Goal: Feedback & Contribution: Contribute content

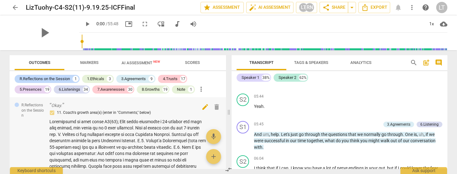
click at [203, 105] on span "edit" at bounding box center [205, 106] width 7 height 7
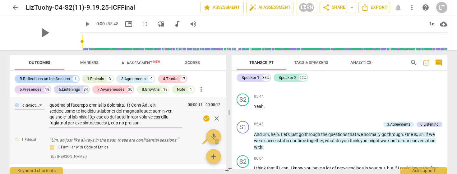
scroll to position [461, 0]
drag, startPoint x: 50, startPoint y: 106, endPoint x: 105, endPoint y: 137, distance: 63.4
click at [105, 137] on div "R.Reflections on the Session 00:00:11 - 00:00:12 check_circle close 1.Ethical U…" at bounding box center [118, 133] width 217 height 72
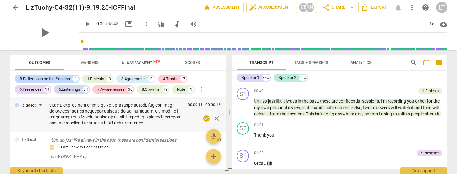
scroll to position [107, 0]
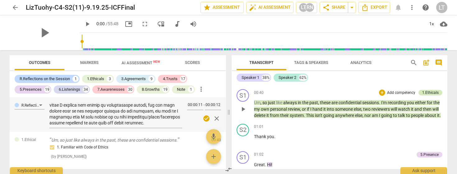
click at [427, 93] on div "1.Ethicals" at bounding box center [430, 93] width 16 height 6
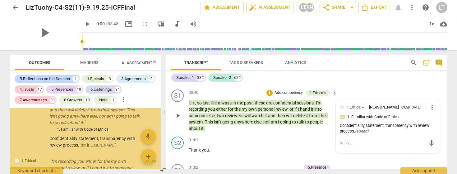
scroll to position [114, 0]
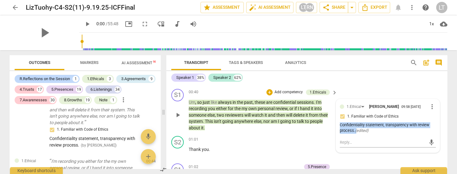
drag, startPoint x: 339, startPoint y: 124, endPoint x: 355, endPoint y: 131, distance: 17.7
click at [355, 131] on div "Confidentiality statement, transparency with review process. ( edited )" at bounding box center [388, 128] width 96 height 12
copy div "Confidentiality statement, transparency with review process."
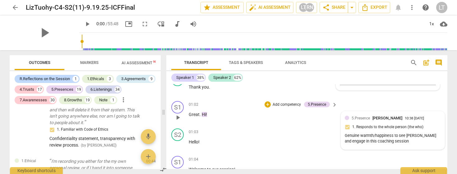
scroll to position [178, 0]
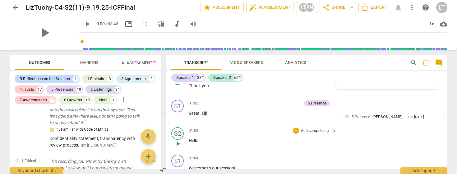
drag, startPoint x: 381, startPoint y: 140, endPoint x: 370, endPoint y: 125, distance: 18.7
click at [372, 136] on div "S1 play_arrow pause 00:11 + Add competency R.Reflections on the Session keyboar…" at bounding box center [306, 126] width 281 height 85
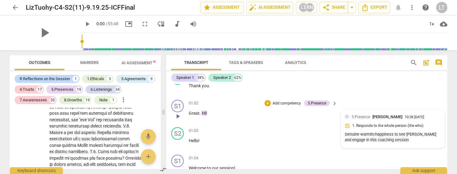
click at [366, 115] on span "5.Presence" at bounding box center [361, 116] width 18 height 4
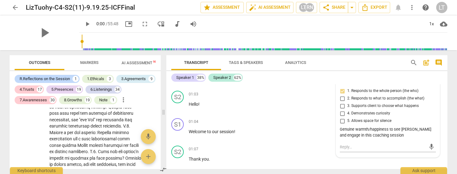
scroll to position [220, 0]
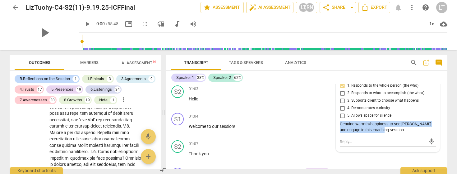
drag, startPoint x: 339, startPoint y: 124, endPoint x: 378, endPoint y: 130, distance: 38.8
click at [378, 130] on div "Genuine warmth/happiness to see [PERSON_NAME] and engage in this coaching sessi…" at bounding box center [388, 127] width 96 height 12
copy div "Genuine warmth/happiness to see [PERSON_NAME] and engage in this coaching sessi…"
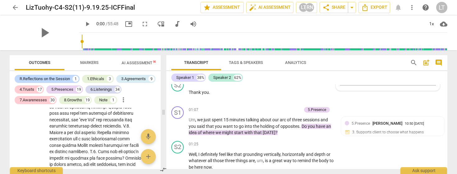
scroll to position [283, 0]
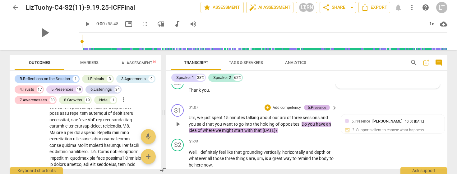
click at [315, 106] on div "5.Presence" at bounding box center [317, 108] width 18 height 6
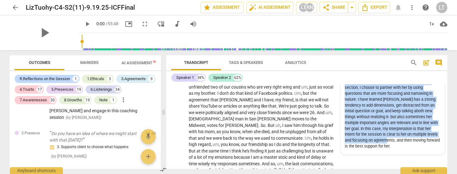
scroll to position [455, 0]
drag, startPoint x: 344, startPoint y: 90, endPoint x: 436, endPoint y: 141, distance: 105.3
click at [431, 141] on div "I ignored [PERSON_NAME]'s initial request and instead restated the intial quest…" at bounding box center [393, 90] width 96 height 117
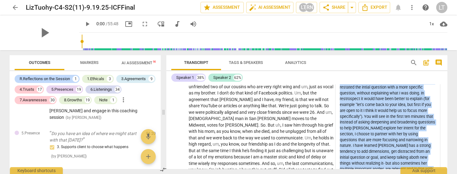
scroll to position [502, 0]
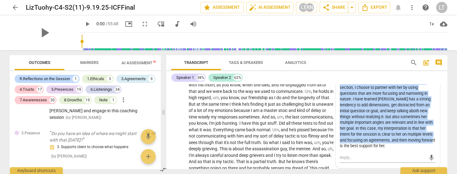
copy div "I ignored [PERSON_NAME]'s initial request and instead restated the intial quest…"
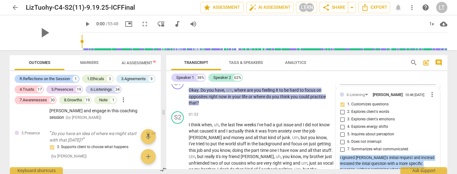
scroll to position [378, 0]
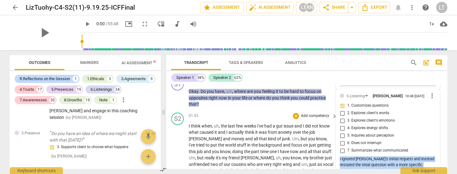
click at [268, 115] on div "01:53 + Add competency keyboard_arrow_right" at bounding box center [263, 115] width 149 height 7
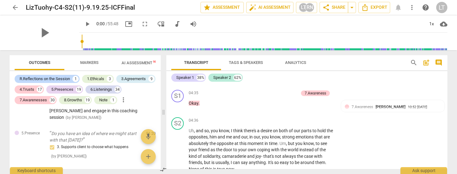
scroll to position [595, 0]
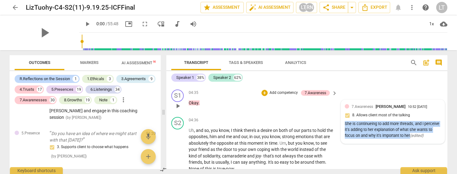
drag, startPoint x: 344, startPoint y: 124, endPoint x: 430, endPoint y: 134, distance: 86.1
click at [430, 134] on div "She is continueing to add more threads, and I perceive it's adding to her expla…" at bounding box center [393, 129] width 96 height 17
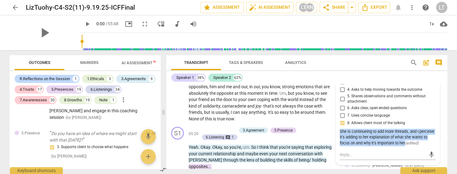
scroll to position [645, 0]
copy div "She is continueing to add more threads, and I perceive it's adding to her expla…"
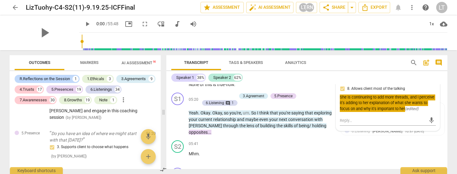
scroll to position [678, 0]
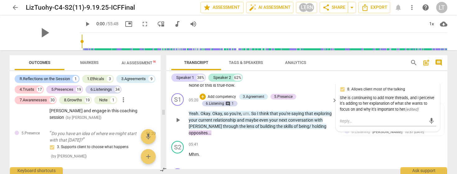
click at [251, 116] on p "Yeah . Okay . Okay , so you're , um . So I think that you're saying that explor…" at bounding box center [262, 123] width 146 height 26
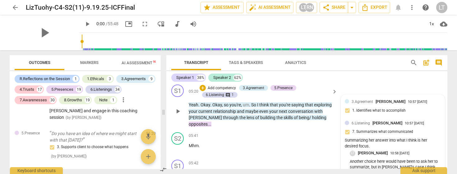
scroll to position [686, 0]
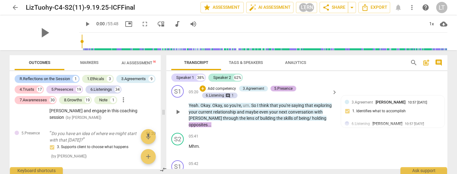
click at [287, 86] on div "5.Presence" at bounding box center [283, 89] width 18 height 6
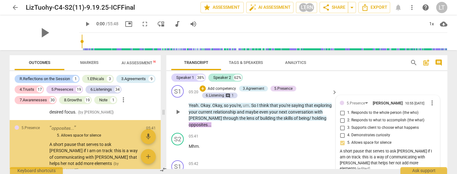
scroll to position [1234, 0]
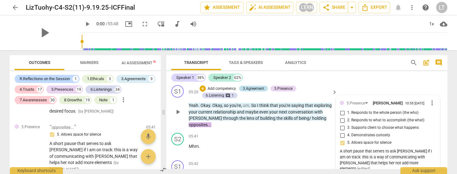
click at [255, 88] on div "3.Agreement" at bounding box center [253, 89] width 21 height 6
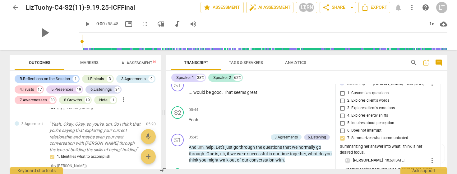
scroll to position [771, 0]
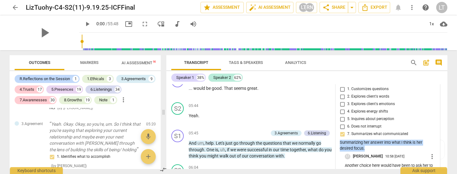
drag, startPoint x: 366, startPoint y: 147, endPoint x: 338, endPoint y: 143, distance: 28.1
click at [338, 143] on div "3.Agreement [PERSON_NAME] 10:57 [DATE] more_vert 1. Identifies what to accompli…" at bounding box center [388, 103] width 104 height 187
copy div "Summarizing her answer into what I think is her desired focus."
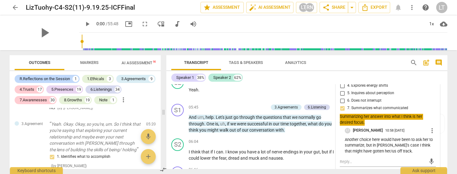
scroll to position [798, 0]
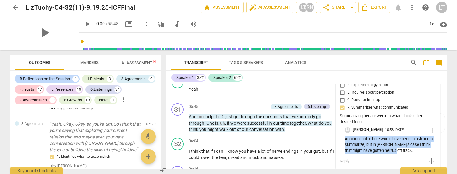
drag, startPoint x: 344, startPoint y: 139, endPoint x: 395, endPoint y: 150, distance: 52.6
click at [395, 150] on p "Another choice here would have been to ask her to summarize, but in [PERSON_NAM…" at bounding box center [390, 144] width 91 height 17
copy p "Another choice here would have been to ask her to summarize, but in [PERSON_NAM…"
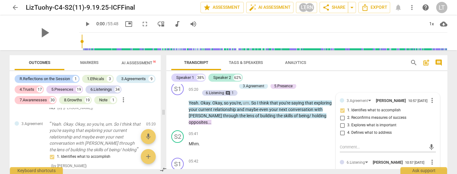
scroll to position [683, 0]
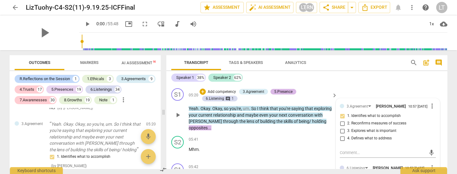
click at [287, 90] on div "5.Presence" at bounding box center [283, 92] width 18 height 6
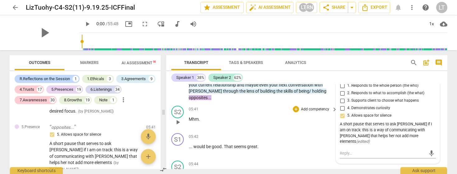
scroll to position [712, 0]
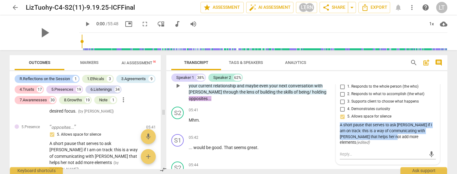
drag, startPoint x: 339, startPoint y: 125, endPoint x: 387, endPoint y: 138, distance: 49.0
click at [387, 138] on div "A short pause that serves to ask [PERSON_NAME] if I am on track: this is a way …" at bounding box center [388, 133] width 96 height 23
copy div "A short pause that serves to ask [PERSON_NAME] if I am on track: this is a way …"
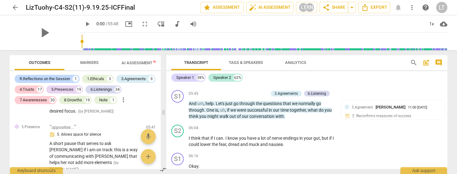
scroll to position [816, 0]
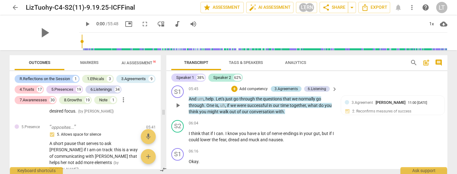
click at [284, 88] on div "3.Agreements" at bounding box center [286, 89] width 23 height 6
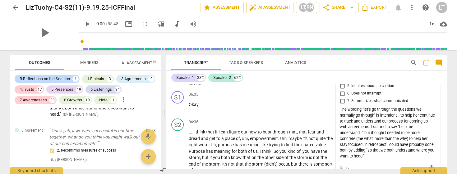
scroll to position [939, 0]
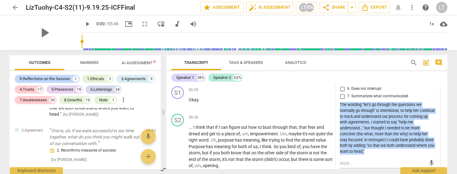
drag, startPoint x: 382, startPoint y: 150, endPoint x: 336, endPoint y: 104, distance: 65.3
click at [336, 104] on div "3.Agreement [PERSON_NAME] 11:00 [DATE] more_vert 1. Identifies what to accompli…" at bounding box center [388, 72] width 104 height 201
copy div "The wording "let's go through the questions we normally go through" is intentio…"
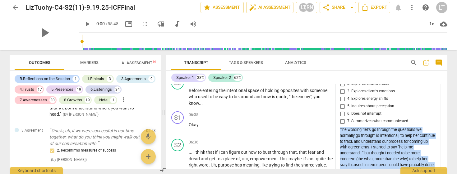
scroll to position [915, 0]
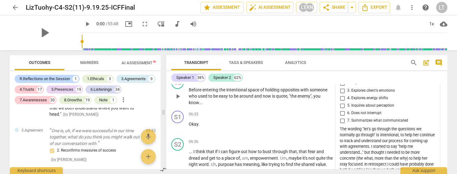
click at [254, 105] on div "S2 play_arrow pause 06:17 + Add competency keyboard_arrow_right Before entering…" at bounding box center [306, 91] width 281 height 35
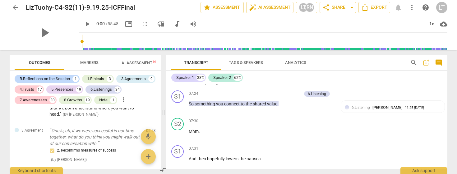
scroll to position [1025, 0]
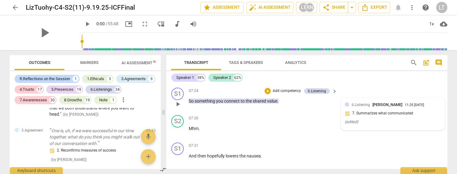
click at [360, 103] on span "6.Listening" at bounding box center [361, 104] width 18 height 4
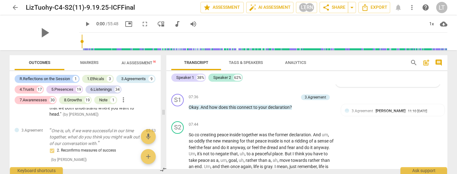
scroll to position [1129, 0]
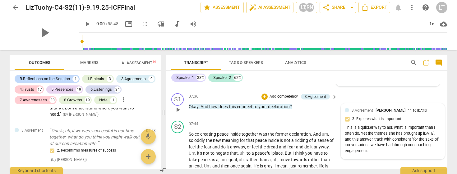
click at [359, 109] on span "3.Agreement" at bounding box center [362, 110] width 21 height 4
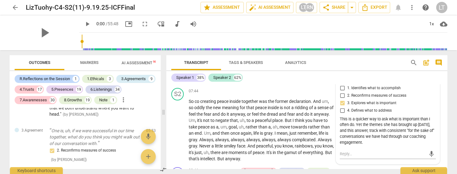
scroll to position [1165, 0]
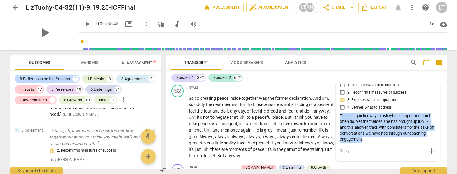
drag, startPoint x: 364, startPoint y: 141, endPoint x: 335, endPoint y: 115, distance: 39.0
click at [336, 115] on div "3.Agreement [PERSON_NAME] 11:10 [DATE] more_vert 1. Identifies what to accompli…" at bounding box center [388, 114] width 104 height 93
copy div "This is a quicker way to ask what is important than I often do. Yet the themes …"
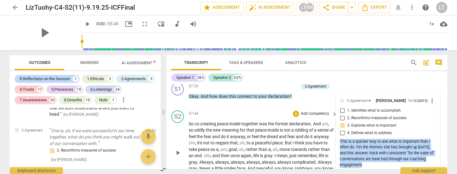
scroll to position [1134, 0]
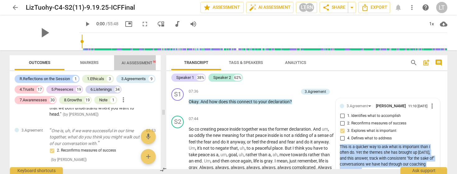
click at [135, 63] on span "AI Assessment New" at bounding box center [141, 62] width 39 height 5
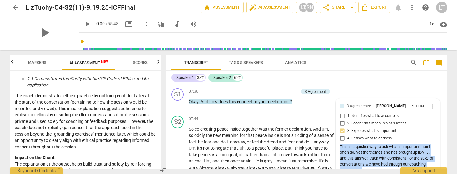
scroll to position [0, 61]
click at [133, 62] on span "Scores" at bounding box center [131, 62] width 15 height 5
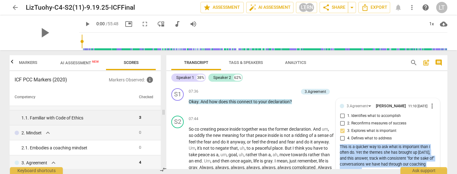
scroll to position [0, 0]
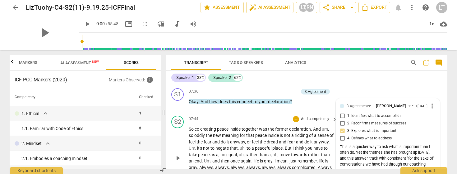
click at [293, 132] on p "So co creating peace inside together was the former declaration . And um , so o…" at bounding box center [262, 158] width 146 height 64
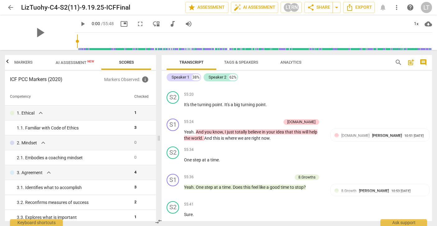
scroll to position [7759, 0]
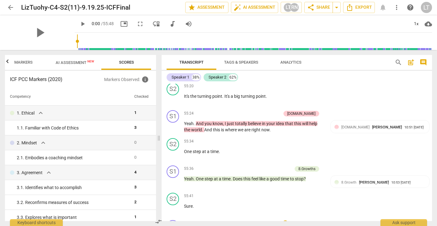
click at [300, 212] on p "Add competency" at bounding box center [305, 224] width 30 height 6
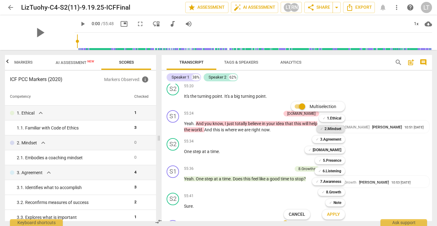
click at [332, 128] on b "2.Mindset" at bounding box center [333, 128] width 17 height 7
click at [333, 212] on span "Apply" at bounding box center [333, 215] width 13 height 6
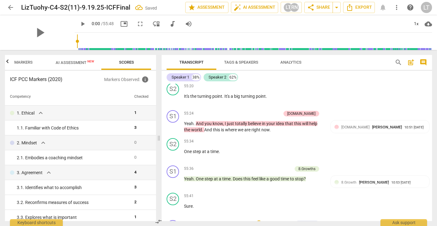
checkbox input "true"
type textarea "I"
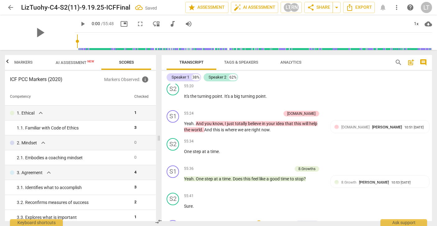
type textarea "I"
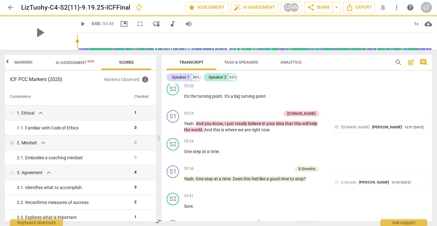
type textarea "I d"
type textarea "I do"
type textarea "I do thi"
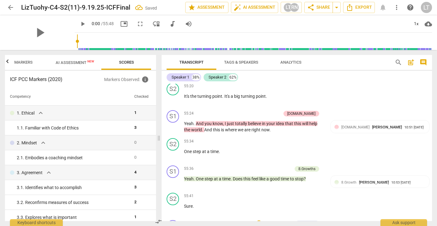
type textarea "I do thin"
type textarea "I do think"
type textarea "I do think I"
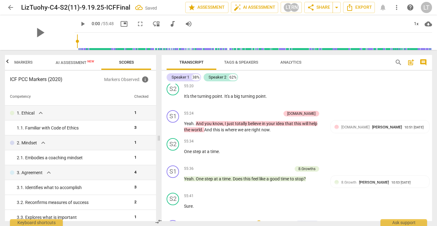
type textarea "I do think I"
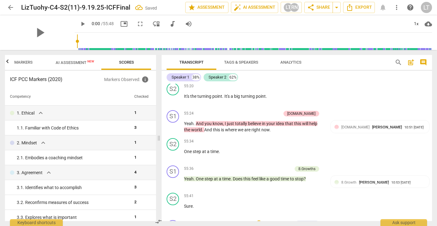
type textarea "I do think"
type textarea "I do thin"
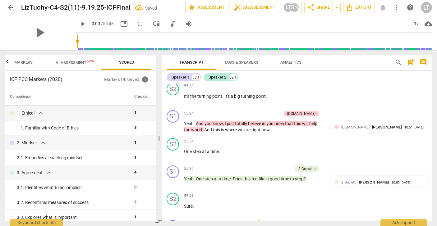
type textarea "I do thin"
type textarea "I do thi"
type textarea "I do th"
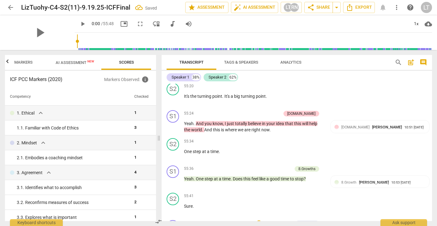
type textarea "I do t"
type textarea "I do"
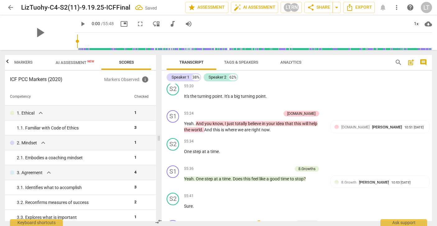
type textarea "I do"
type textarea "I do t"
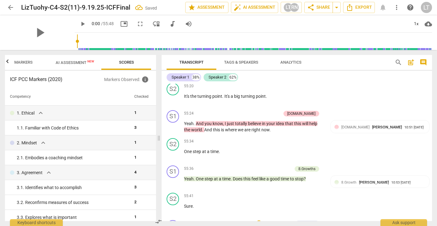
type textarea "I do th"
type textarea "I do thi"
type textarea "I do thin"
type textarea "I do think"
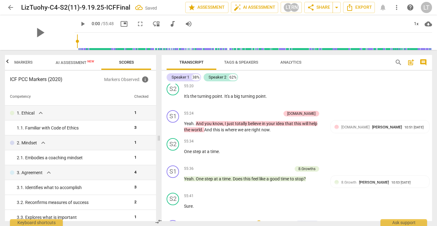
type textarea "I do think"
type textarea "I do think I"
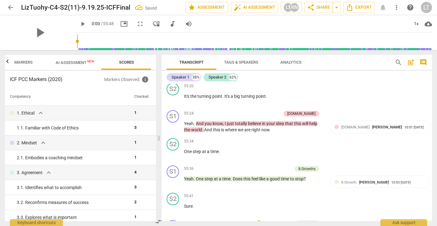
type textarea "I do think I h"
type textarea "I do think I ha"
type textarea "I do think I hav"
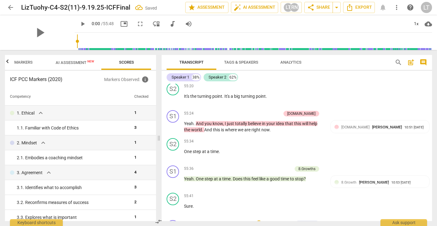
type textarea "I do think I hav"
type textarea "I do think I have"
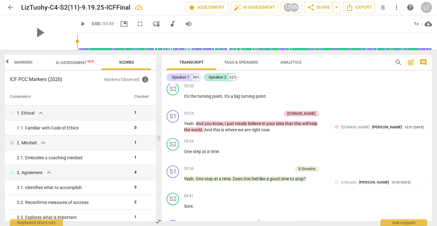
type textarea "I do think I have e"
type textarea "I do think I have em"
type textarea "I do think I have emb"
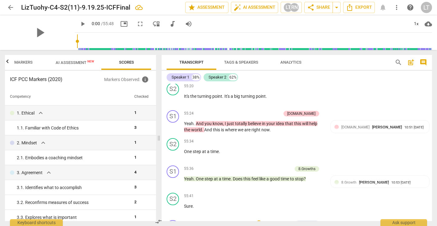
type textarea "I do think I have embo"
type textarea "I do think I have embod"
type textarea "I do think I have embodi"
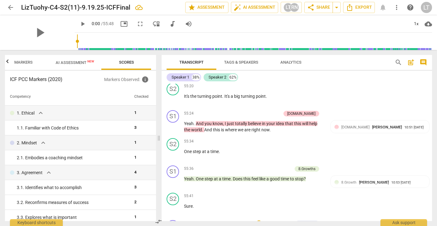
type textarea "I do think I have embodie"
type textarea "I do think I have embodied"
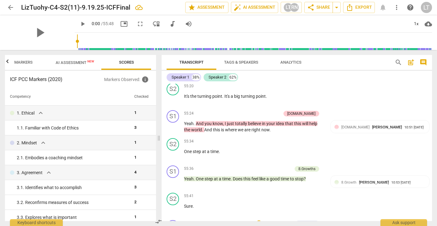
type textarea "I do think I have embodied"
type textarea "I do think I have embodied a"
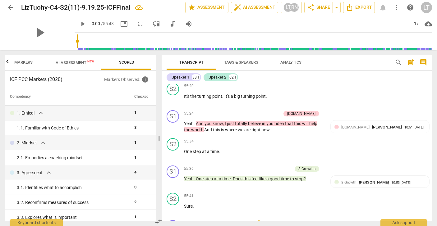
type textarea "I do think I have embodied a c"
type textarea "I do think I have embodied a co"
type textarea "I do think I have embodied a coa"
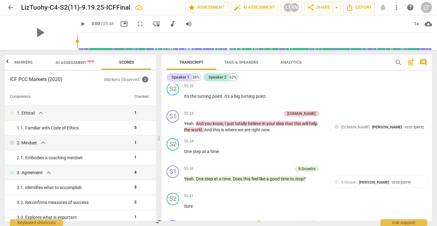
type textarea "I do think I have embodied a coa"
type textarea "I do think I have embodied a coac"
type textarea "I do think I have embodied a coach"
type textarea "I do think I have embodied a coachi"
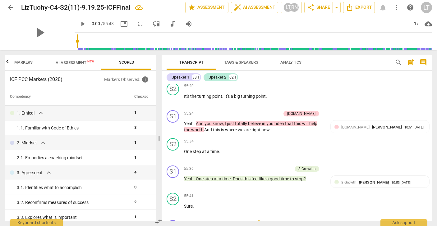
type textarea "I do think I have embodied a coachi"
type textarea "I do think I have embodied a coachin"
type textarea "I do think I have embodied a coaching"
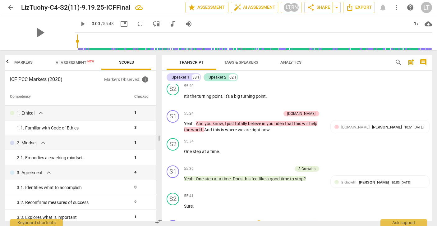
type textarea "I do think I have embodied a coaching m"
type textarea "I do think I have embodied a coaching mo"
type textarea "I do think I have embodied a coaching mom"
type textarea "I do think I have embodied a coaching mome"
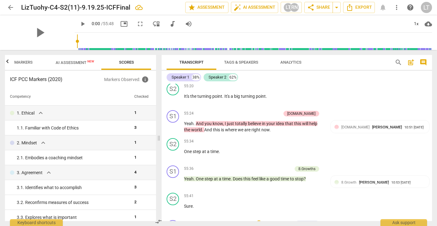
type textarea "I do think I have embodied a coaching mom"
type textarea "I do think I have embodied a coaching mo"
type textarea "I do think I have embodied a coaching m"
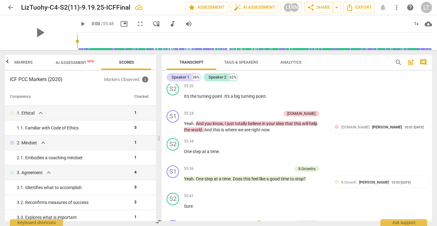
type textarea "I do think I have embodied a coaching m"
type textarea "I do think I have embodied a coaching mi"
type textarea "I do think I have embodied a coaching min"
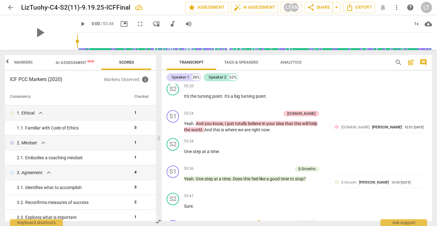
type textarea "I do think I have embodied a coaching mind"
type textarea "I do think I have embodied a coaching minds"
type textarea "I do think I have embodied a coaching mindse"
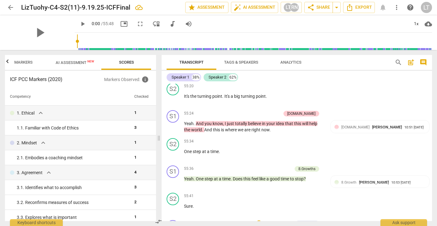
type textarea "I do think I have embodied a coaching mindse"
type textarea "I do think I have embodied a coaching mindset"
type textarea "I do think I have embodied a coaching mindset t"
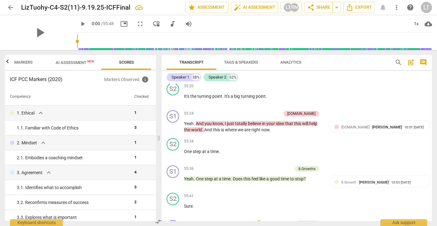
type textarea "I do think I have embodied a coaching mindset t"
type textarea "I do think I have embodied a coaching mindset th"
type textarea "I do think I have embodied a coaching mindset thr"
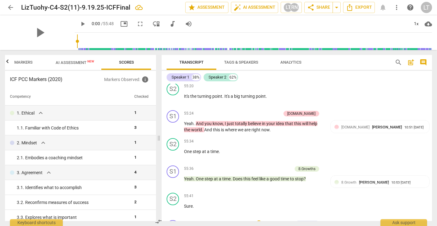
type textarea "I do think I have embodied a coaching mindset thro"
type textarea "I do think I have embodied a coaching mindset throu"
type textarea "I do think I have embodied a coaching mindset throug"
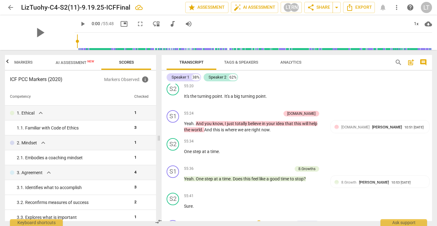
type textarea "I do think I have embodied a coaching mindset throug"
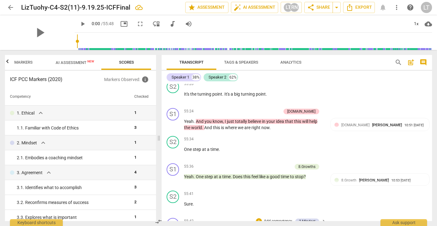
type textarea "I do think I have embodied a coaching mindset through"
type textarea "I do think I have embodied a coaching mindset througho"
type textarea "I do think I have embodied a coaching mindset throughou"
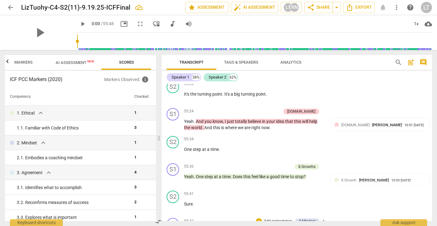
type textarea "I do think I have embodied a coaching mindset throughou"
type textarea "I do think I have embodied a coaching mindset throughout"
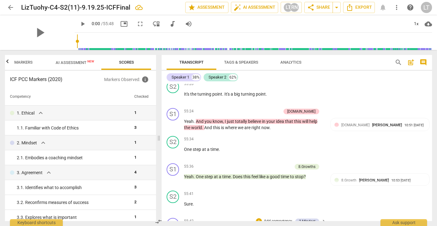
type textarea "I do think I have embodied a coaching mindset throughout t"
type textarea "I do think I have embodied a coaching mindset throughout th"
type textarea "I do think I have embodied a coaching mindset throughout the"
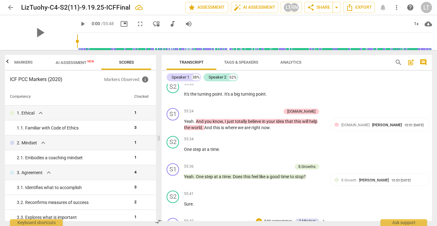
type textarea "I do think I have embodied a coaching mindset throughout the"
type textarea "I do think I have embodied a coaching mindset throughout thes"
type textarea "I do think I have embodied a coaching mindset throughout these"
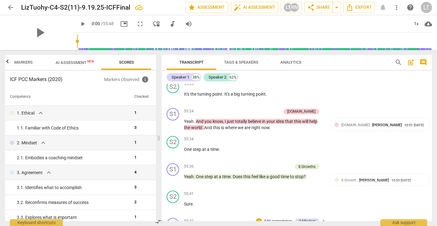
type textarea "I do think I have embodied a coaching mindset throughout theses"
type textarea "I do think I have embodied a coaching mindset throughout these"
type textarea "I do think I have embodied a coaching mindset throughout thes"
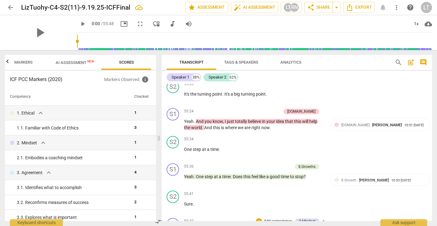
type textarea "I do think I have embodied a coaching mindset throughout thes"
type textarea "I do think I have embodied a coaching mindset throughout the"
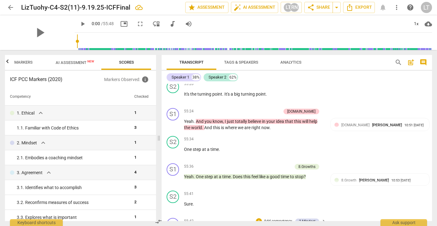
type textarea "I do think I have embodied a coaching mindset throughout the s"
type textarea "I do think I have embodied a coaching mindset throughout the se"
type textarea "I do think I have embodied a coaching mindset throughout the ses"
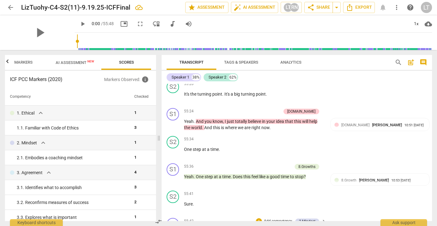
type textarea "I do think I have embodied a coaching mindset throughout the ses"
type textarea "I do think I have embodied a coaching mindset throughout the sess"
type textarea "I do think I have embodied a coaching mindset throughout the sessi"
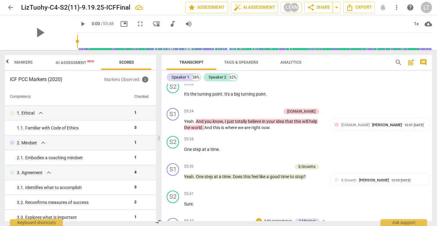
type textarea "I do think I have embodied a coaching mindset throughout the sessio"
type textarea "I do think I have embodied a coaching mindset throughout the session"
type textarea "I do think I have embodied a coaching mindset throughout the session."
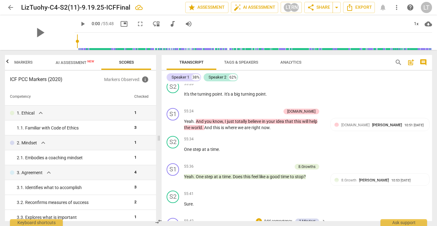
type textarea "I do think I have embodied a coaching mindset throughout the session."
type textarea "I do think I have embodied a coaching mindset throughout the session. I"
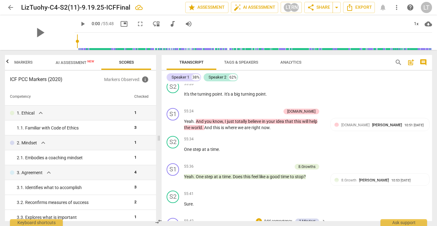
type textarea "I do think I have embodied a coaching mindset throughout the session. I"
type textarea "I do think I have embodied a coaching mindset throughout the session. I h"
type textarea "I do think I have embodied a coaching mindset throughout the session. I ha"
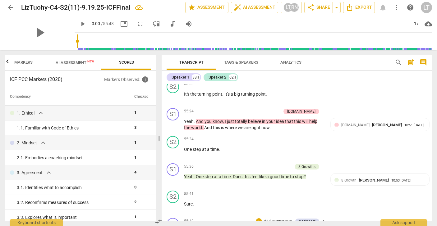
type textarea "I do think I have embodied a coaching mindset throughout the session. I ha"
type textarea "I do think I have embodied a coaching mindset throughout the session. I hav"
type textarea "I do think I have embodied a coaching mindset throughout the session. I have"
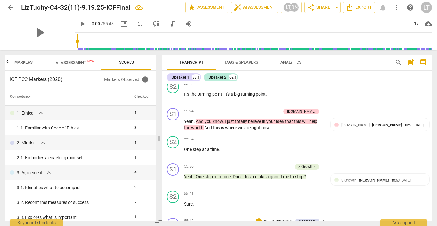
type textarea "I do think I have embodied a coaching mindset throughout the session. I have"
type textarea "I do think I have embodied a coaching mindset throughout the session. I have n"
type textarea "I do think I have embodied a coaching mindset throughout the session. I have no"
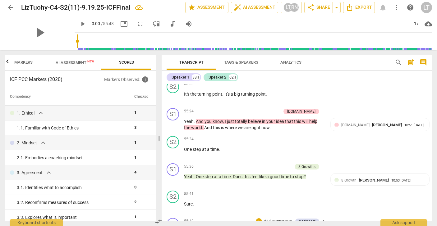
type textarea "I do think I have embodied a coaching mindset throughout the session. I have no"
type textarea "I do think I have embodied a coaching mindset throughout the session. I have not"
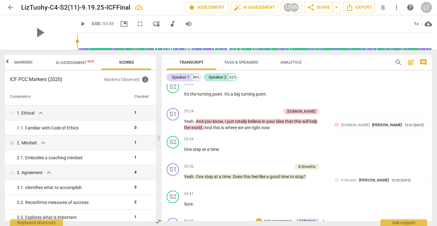
type textarea "I do think I have embodied a coaching mindset throughout the session. I have no…"
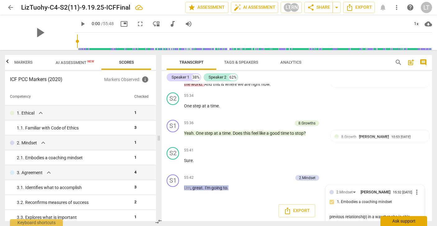
scroll to position [29, 0]
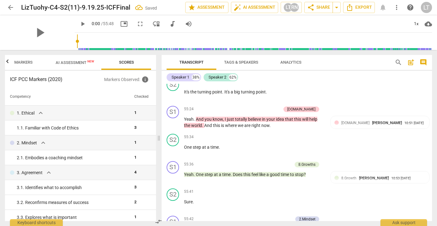
scroll to position [7804, 0]
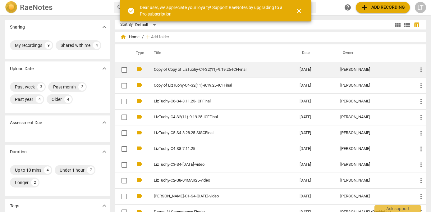
click at [162, 72] on td "Copy of Copy of LizTuohy-C4-S2(11)-9.19.25-ICFFinal" at bounding box center [221, 70] width 148 height 16
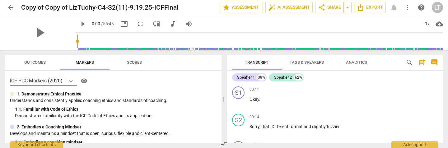
click at [70, 0] on body "arrow_back Copy of Copy of LizTuohy-C4-S2(11)-9.19.25-ICFFinal edit star Assess…" at bounding box center [224, 0] width 448 height 0
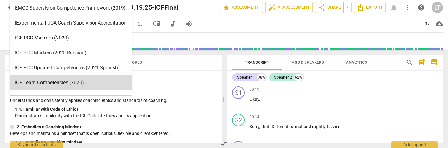
scroll to position [163, 0]
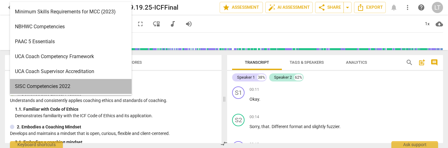
click at [71, 88] on div "SISC Competencies 2022" at bounding box center [71, 86] width 122 height 15
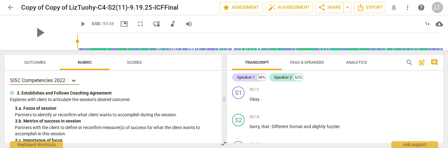
click at [74, 0] on body "arrow_back Copy of Copy of LizTuohy-C4-S2(11)-9.19.25-ICFFinal edit star Assess…" at bounding box center [224, 0] width 448 height 0
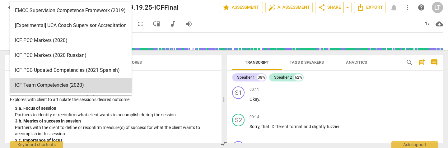
scroll to position [2, 0]
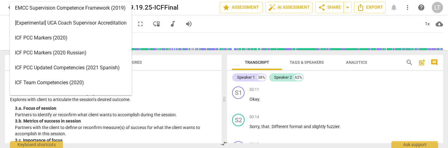
click at [45, 37] on div "ICF PCC Markers (2020)" at bounding box center [71, 37] width 122 height 15
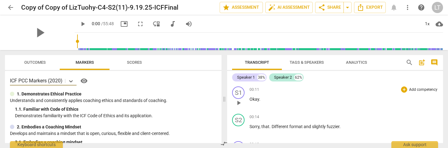
click at [418, 88] on p "Add competency" at bounding box center [423, 90] width 30 height 6
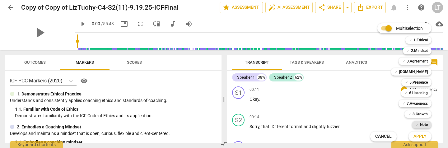
click at [422, 125] on b "Note" at bounding box center [424, 124] width 8 height 7
click at [421, 135] on span "Apply" at bounding box center [419, 136] width 13 height 6
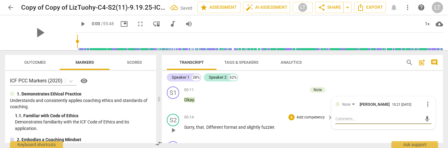
type textarea "R"
type textarea "Re"
type textarea "Ref"
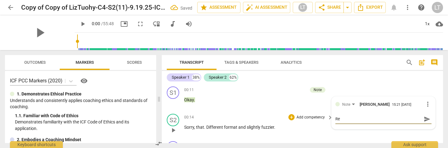
type textarea "Ref"
type textarea "Refl"
type textarea "Refle"
type textarea "Reflec"
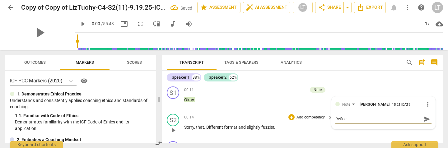
type textarea "Reflect"
type textarea "Reflecti"
type textarea "Reflectio"
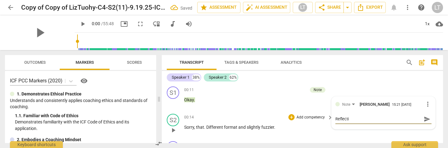
type textarea "Reflectio"
type textarea "Reflection"
type textarea "Reflection:"
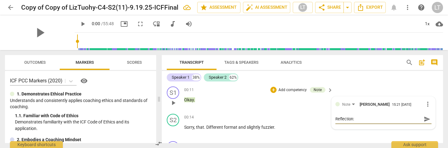
click at [425, 119] on span "send" at bounding box center [427, 119] width 7 height 7
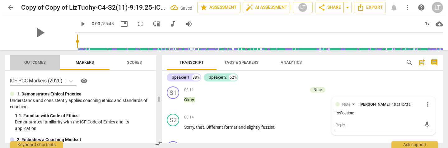
click at [36, 62] on span "Outcomes" at bounding box center [34, 62] width 21 height 5
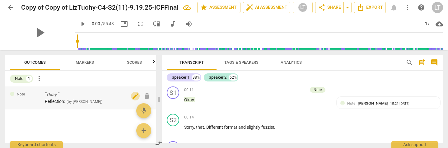
click at [134, 95] on span "edit" at bounding box center [135, 95] width 7 height 7
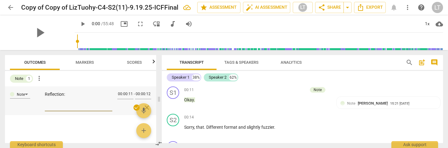
click at [45, 95] on textarea "Reflection:" at bounding box center [79, 100] width 68 height 18
drag, startPoint x: 44, startPoint y: 95, endPoint x: 78, endPoint y: 96, distance: 33.3
click at [78, 96] on textarea "Reflection:" at bounding box center [79, 100] width 68 height 18
type textarea "Explanation of file title S2(11); Soon after finishing a 10-session arc with th…"
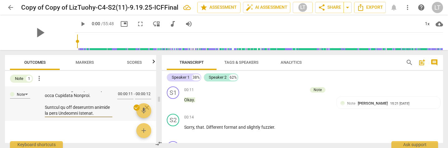
scroll to position [35, 0]
type textarea "Explanation of file title S2(11); Soon after finishing a 10-session arc with th…"
click at [86, 77] on div "Note 1 more_vert" at bounding box center [83, 78] width 146 height 11
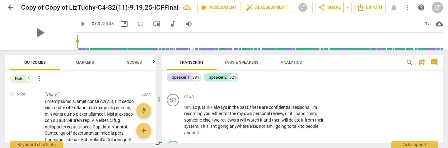
scroll to position [109, 0]
click at [309, 95] on p "Add competency" at bounding box center [311, 98] width 30 height 6
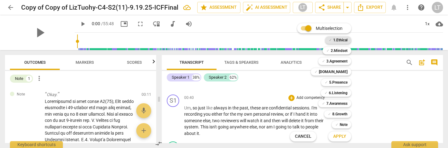
click at [340, 39] on b "1.Ethical" at bounding box center [340, 39] width 14 height 7
click at [342, 134] on span "Apply" at bounding box center [339, 136] width 13 height 6
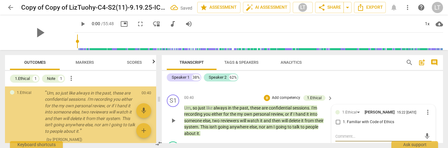
click at [340, 137] on textarea at bounding box center [378, 136] width 86 height 6
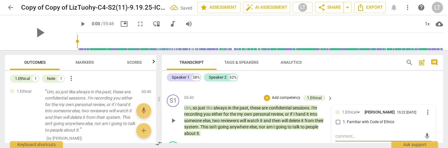
paste textarea "Confidentiality statement, transparency with review process."
type textarea "Confidentiality statement, transparency with review process."
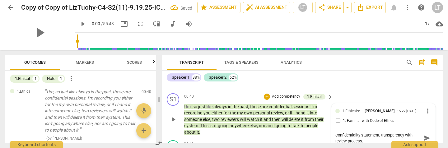
type textarea "Confidentiality statement, transparency with review process."
click at [425, 137] on span "send" at bounding box center [427, 138] width 7 height 7
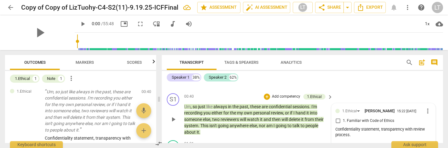
click at [336, 120] on input "1. Familiar with Code of Ethics" at bounding box center [338, 120] width 10 height 7
checkbox input "true"
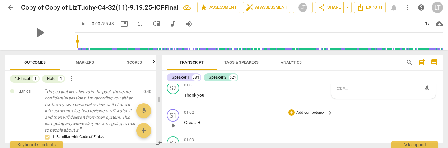
scroll to position [169, 0]
drag, startPoint x: 198, startPoint y: 122, endPoint x: 206, endPoint y: 123, distance: 8.5
click at [206, 123] on p "Great . Hi !" at bounding box center [257, 122] width 146 height 7
click at [310, 111] on p "Add competency" at bounding box center [311, 112] width 30 height 6
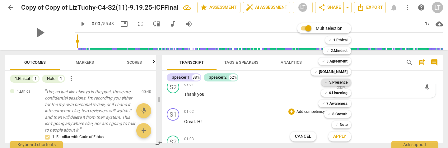
click at [336, 82] on b "5.Presence" at bounding box center [338, 82] width 18 height 7
click at [343, 137] on span "Apply" at bounding box center [339, 136] width 13 height 6
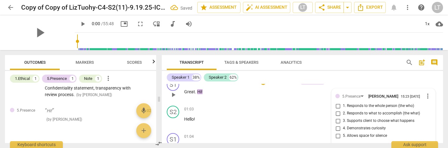
scroll to position [199, 0]
click at [338, 105] on input "1. Responds to the whole person (the who)" at bounding box center [338, 106] width 10 height 7
checkbox input "true"
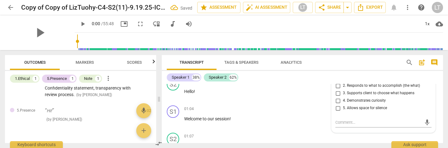
scroll to position [228, 0]
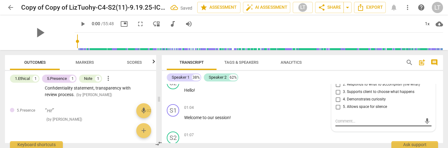
click at [343, 121] on textarea at bounding box center [378, 121] width 86 height 6
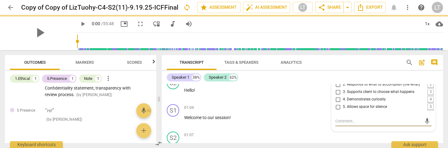
paste textarea "Genuine warmth/happiness to see [PERSON_NAME] and engage in this coaching sessi…"
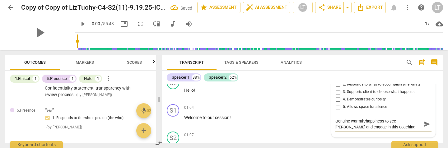
type textarea "Genuine warmth/happiness to see [PERSON_NAME] and engage in this coaching sessi…"
click at [425, 123] on span "send" at bounding box center [427, 124] width 7 height 7
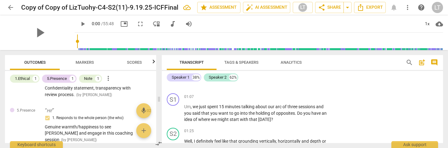
scroll to position [298, 0]
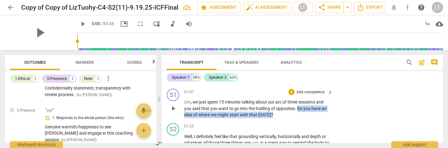
drag, startPoint x: 298, startPoint y: 109, endPoint x: 276, endPoint y: 114, distance: 22.5
click at [276, 114] on p "Um , we just spent 15 minutes talking about our arc of three sessions and you s…" at bounding box center [257, 108] width 146 height 19
click at [311, 91] on p "Add competency" at bounding box center [311, 93] width 30 height 6
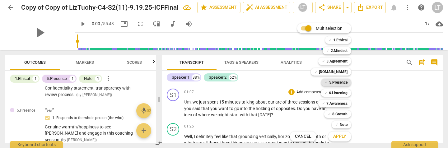
click at [338, 80] on b "5.Presence" at bounding box center [338, 82] width 18 height 7
click at [339, 134] on span "Apply" at bounding box center [339, 136] width 13 height 6
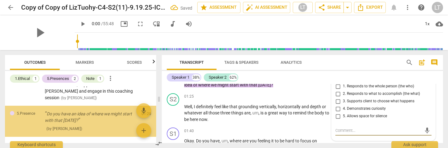
scroll to position [325, 0]
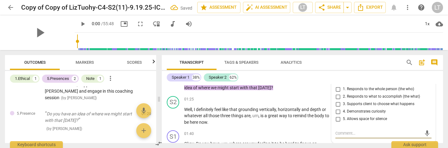
click at [337, 103] on input "3. Supports client to choose what happens" at bounding box center [338, 103] width 10 height 7
checkbox input "true"
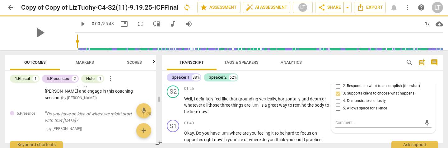
scroll to position [332, 0]
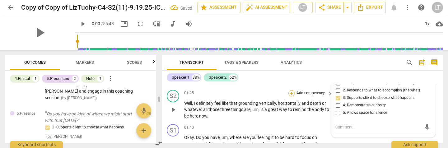
click at [291, 92] on div "+" at bounding box center [291, 93] width 6 height 6
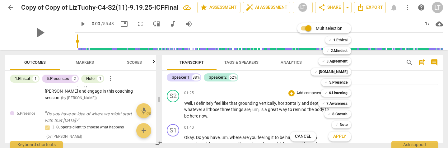
click at [259, 118] on div at bounding box center [224, 74] width 448 height 148
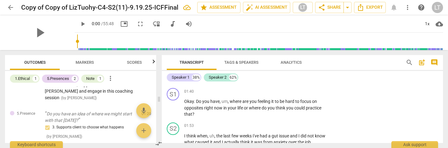
scroll to position [369, 0]
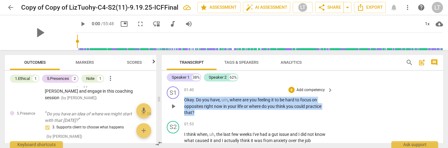
drag, startPoint x: 185, startPoint y: 100, endPoint x: 198, endPoint y: 111, distance: 17.4
click at [198, 111] on p "Okay . Do you have , um , where are you feeling it to be hard to focus on oppos…" at bounding box center [257, 106] width 146 height 19
click at [309, 89] on p "Add competency" at bounding box center [311, 90] width 30 height 6
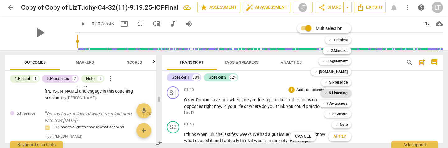
click at [336, 94] on b "6.Listening" at bounding box center [338, 92] width 19 height 7
click at [338, 136] on span "Apply" at bounding box center [339, 136] width 13 height 6
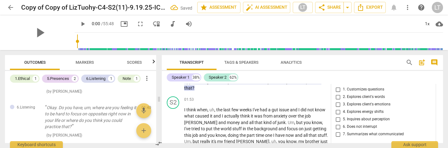
scroll to position [396, 0]
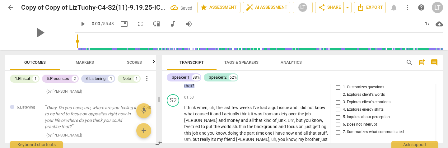
click at [337, 87] on input "1. Customizes questions" at bounding box center [338, 87] width 10 height 7
checkbox input "true"
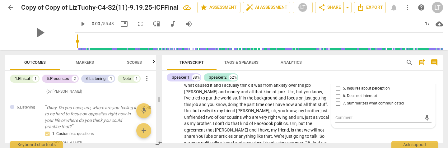
scroll to position [425, 0]
click at [347, 116] on textarea at bounding box center [378, 117] width 86 height 6
paste textarea "I ignored [PERSON_NAME]'s initial request and instead restated the intial quest…"
type textarea "I ignored [PERSON_NAME]'s initial request and instead restated the intial quest…"
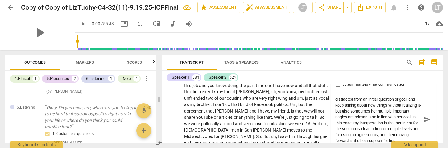
scroll to position [83, 0]
type textarea "I ignored [PERSON_NAME]'s initial request and instead restated the intial quest…"
click at [424, 120] on span "send" at bounding box center [427, 119] width 7 height 7
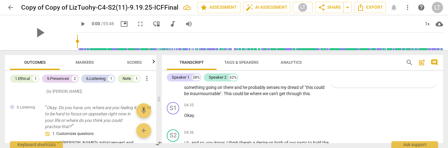
scroll to position [582, 0]
drag, startPoint x: 184, startPoint y: 115, endPoint x: 198, endPoint y: 115, distance: 13.4
click at [198, 115] on p "Okay ." at bounding box center [257, 115] width 146 height 7
click at [201, 109] on div "+" at bounding box center [200, 107] width 6 height 6
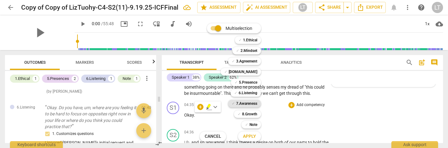
click at [247, 104] on b "7.Awareness" at bounding box center [246, 103] width 21 height 7
click at [252, 137] on span "Apply" at bounding box center [249, 136] width 13 height 6
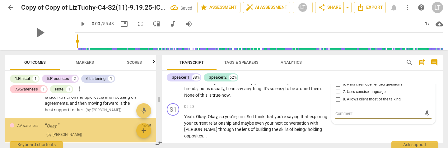
scroll to position [952, 0]
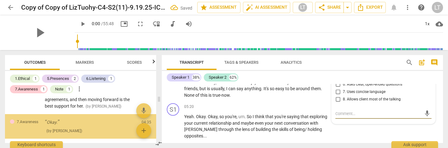
click at [337, 99] on input "8. Allows client most of the talking" at bounding box center [338, 99] width 10 height 7
checkbox input "true"
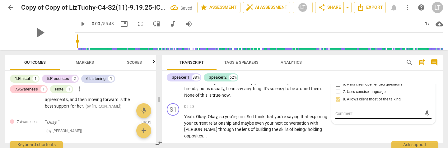
click at [338, 112] on textarea at bounding box center [378, 114] width 86 height 6
paste textarea "She is continueing to add more threads, and I perceive it's adding to her expla…"
type textarea "She is continueing to add more threads, and I perceive it's adding to her expla…"
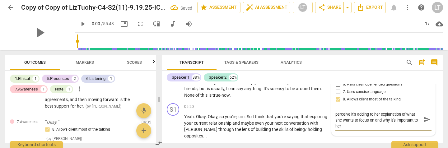
type textarea "She is continueing to add more threads, and I perceive it's adding to her expla…"
click at [424, 119] on span "send" at bounding box center [427, 119] width 7 height 7
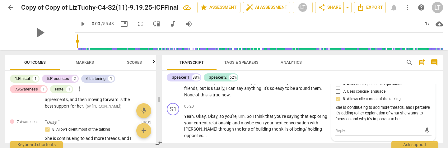
scroll to position [669, 0]
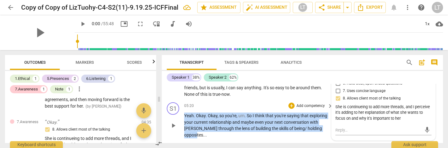
drag, startPoint x: 184, startPoint y: 115, endPoint x: 198, endPoint y: 134, distance: 23.2
click at [198, 134] on p "Yeah . Okay . Okay , so you're , um . So I think that you're saying that explor…" at bounding box center [257, 126] width 146 height 26
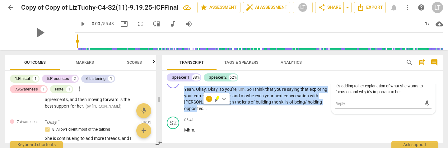
scroll to position [698, 0]
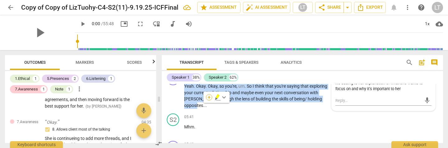
click at [210, 97] on div "+" at bounding box center [209, 97] width 6 height 6
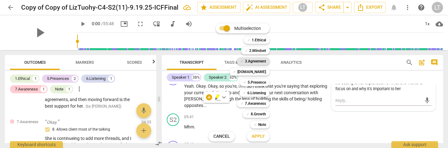
click at [249, 61] on b "3.Agreement" at bounding box center [255, 61] width 21 height 7
click at [257, 93] on b "6.Listening" at bounding box center [256, 92] width 19 height 7
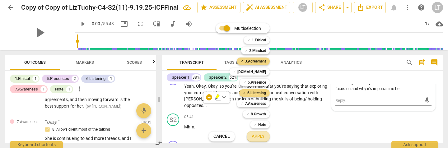
click at [260, 136] on span "Apply" at bounding box center [258, 136] width 13 height 6
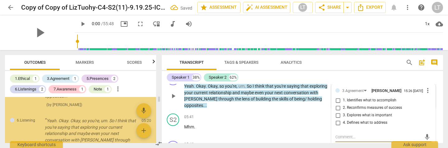
scroll to position [1075, 0]
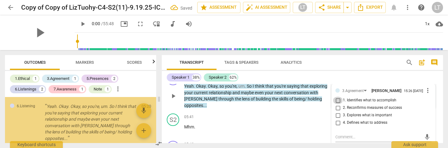
click at [336, 100] on input "1. Identifies what to accomplish" at bounding box center [338, 100] width 10 height 7
checkbox input "true"
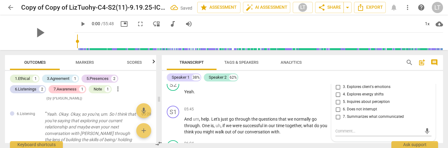
scroll to position [1083, 0]
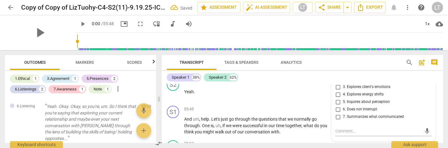
click at [336, 116] on input "7. Summarizes what communicated" at bounding box center [338, 116] width 10 height 7
checkbox input "true"
click at [340, 131] on textarea at bounding box center [378, 131] width 86 height 6
paste textarea "Summarizing her answer into what I think is her desired focus."
type textarea "Summarizing her answer into what I think is her desired focus."
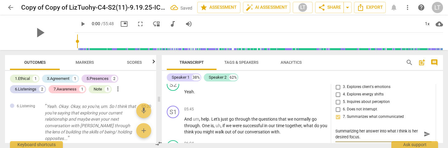
type textarea "Summarizing her answer into what I think is her desired focus."
click at [365, 136] on textarea "Summarizing her answer into what I think is her desired focus." at bounding box center [378, 134] width 86 height 12
type textarea "Summarizing her answer into what I think is her desired focus."
paste textarea "Another choice here would have been to ask her to summarize, but in [PERSON_NAM…"
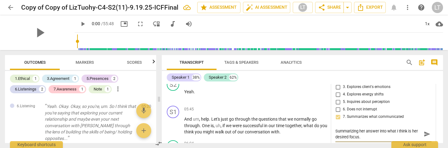
type textarea "Summarizing her answer into what I think is her desired focus. Another choice h…"
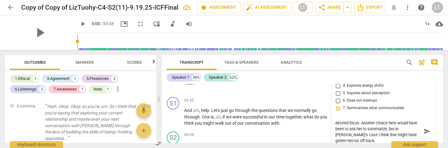
type textarea "Summarizing her answer into what I think is her desired focus. Another choice h…"
click at [424, 131] on span "send" at bounding box center [427, 131] width 7 height 7
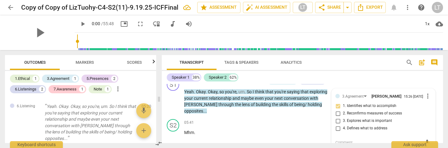
scroll to position [692, 0]
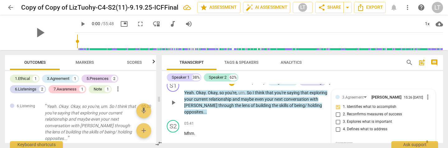
click at [212, 113] on p "Yeah . Okay . Okay , so you're , um . So I think that you're saying that explor…" at bounding box center [257, 103] width 146 height 26
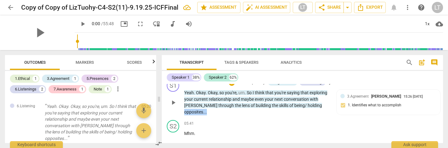
drag, startPoint x: 211, startPoint y: 113, endPoint x: 182, endPoint y: 113, distance: 28.6
click at [182, 113] on div "S1 play_arrow pause 05:20 + Add competency 3.Agreement 6.Listening keyboard_arr…" at bounding box center [302, 97] width 281 height 41
click at [213, 103] on div "+" at bounding box center [212, 104] width 6 height 6
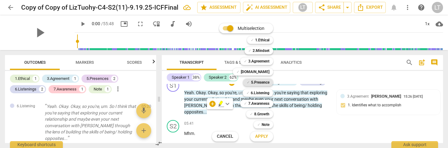
click at [262, 82] on b "5.Presence" at bounding box center [260, 82] width 18 height 7
click at [262, 134] on span "Apply" at bounding box center [261, 136] width 13 height 6
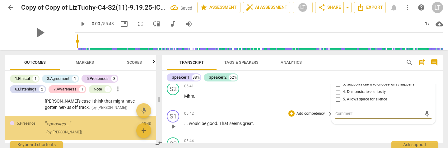
scroll to position [1157, 0]
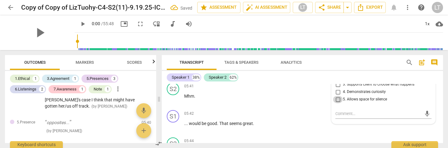
click at [336, 99] on input "5. Allows space for silence" at bounding box center [338, 99] width 10 height 7
checkbox input "true"
click at [341, 112] on textarea at bounding box center [378, 114] width 86 height 6
paste textarea "A short pause that serves to ask [PERSON_NAME] if I am on track: this is a way …"
type textarea "A short pause that serves to ask [PERSON_NAME] if I am on track: this is a way …"
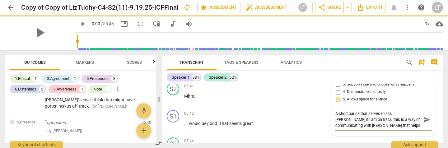
type textarea "A short pause that serves to ask [PERSON_NAME] if I am on track: this is a way …"
click at [424, 119] on span "send" at bounding box center [427, 119] width 7 height 7
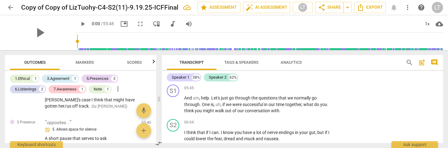
scroll to position [809, 0]
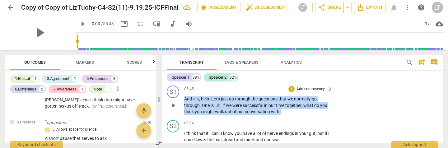
drag, startPoint x: 185, startPoint y: 99, endPoint x: 285, endPoint y: 115, distance: 100.8
click at [285, 115] on div "S1 play_arrow pause 05:45 + Add competency keyboard_arrow_right And um , help .…" at bounding box center [302, 100] width 281 height 35
click at [315, 89] on p "Add competency" at bounding box center [311, 89] width 30 height 6
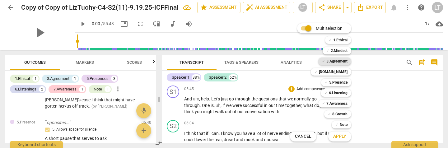
click at [341, 60] on b "3.Agreement" at bounding box center [336, 61] width 21 height 7
click at [339, 93] on b "6.Listening" at bounding box center [338, 92] width 19 height 7
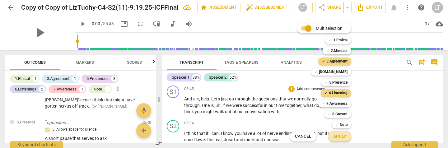
click at [341, 135] on span "Apply" at bounding box center [339, 136] width 13 height 6
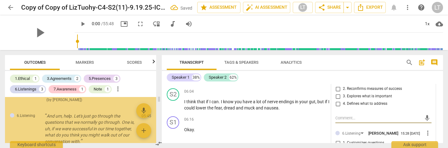
scroll to position [837, 0]
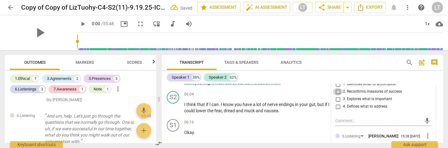
click at [336, 91] on input "2. Reconfirms measures of success" at bounding box center [338, 91] width 10 height 7
checkbox input "true"
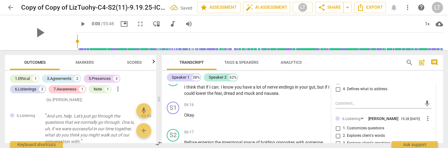
scroll to position [857, 0]
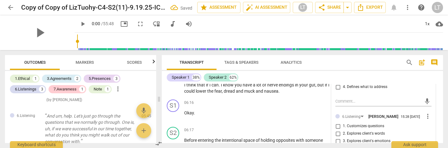
click at [337, 126] on input "1. Customizes questions" at bounding box center [338, 126] width 10 height 7
checkbox input "true"
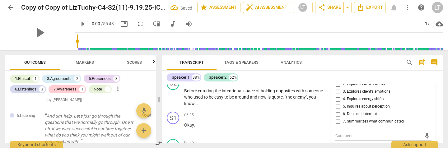
scroll to position [912, 0]
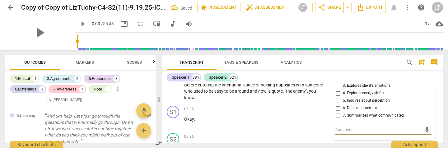
click at [349, 129] on textarea at bounding box center [378, 130] width 86 height 6
paste textarea "The wording "let's go through the questions we normally go through" is intentio…"
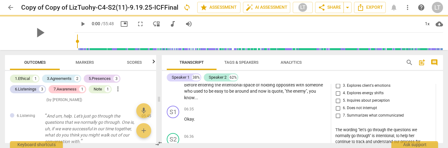
type textarea "The wording "let's go through the questions we normally go through" is intentio…"
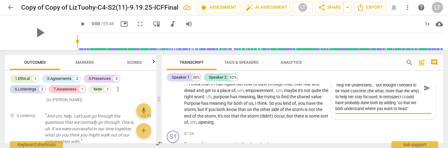
scroll to position [12, 0]
type textarea "The wording "let's go through the questions we normally go through" is intentio…"
click at [424, 87] on span "send" at bounding box center [427, 88] width 7 height 7
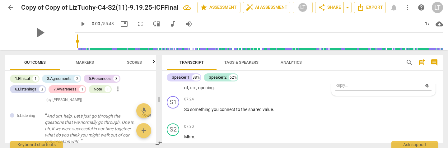
scroll to position [1011, 0]
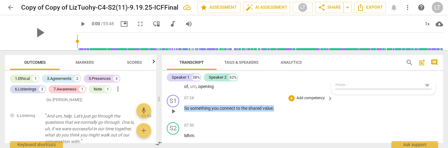
drag, startPoint x: 185, startPoint y: 107, endPoint x: 281, endPoint y: 106, distance: 96.1
click at [281, 106] on p "So something you connect to the shared value ." at bounding box center [257, 108] width 146 height 7
click at [310, 97] on p "Add competency" at bounding box center [311, 99] width 30 height 6
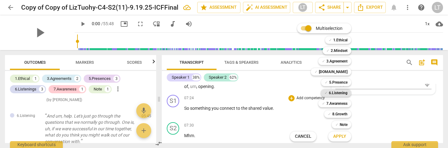
click at [338, 91] on b "6.Listening" at bounding box center [338, 92] width 19 height 7
click at [339, 136] on span "Apply" at bounding box center [339, 136] width 13 height 6
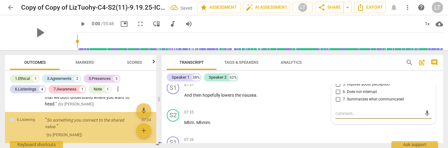
scroll to position [1391, 0]
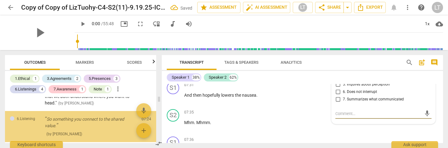
click at [337, 99] on input "7. Summarizes what communicated" at bounding box center [338, 99] width 10 height 7
checkbox input "true"
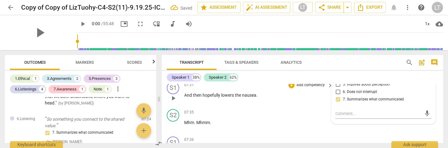
click at [308, 97] on p "And then hopefully lowers the nausea ." at bounding box center [257, 95] width 146 height 7
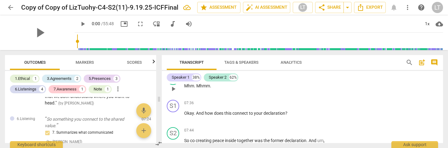
scroll to position [1116, 0]
click at [310, 101] on p "Add competency" at bounding box center [311, 103] width 30 height 6
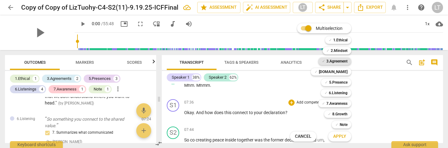
click at [334, 61] on b "3.Agreement" at bounding box center [336, 61] width 21 height 7
click at [338, 137] on span "Apply" at bounding box center [339, 136] width 13 height 6
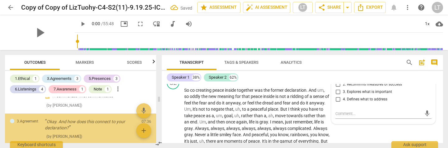
scroll to position [1430, 0]
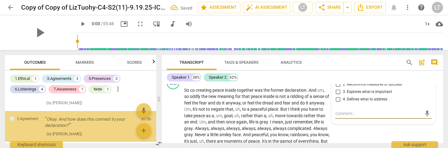
click at [336, 91] on input "3. Explores what is important" at bounding box center [338, 91] width 10 height 7
checkbox input "true"
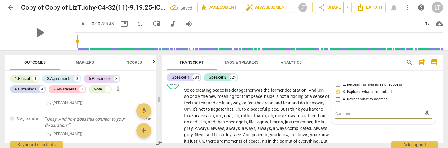
click at [339, 114] on textarea at bounding box center [378, 114] width 86 height 6
paste textarea "This is a quicker way to ask what is important than I often do. Yet the themes …"
type textarea "This is a quicker way to ask what is important than I often do. Yet the themes …"
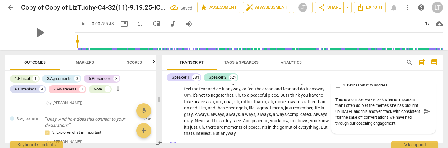
scroll to position [1182, 0]
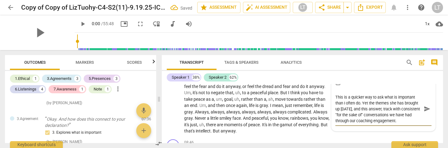
type textarea "This is a quicker way to ask what is important than I often do. Yet the themes …"
click at [424, 109] on span "send" at bounding box center [427, 108] width 7 height 7
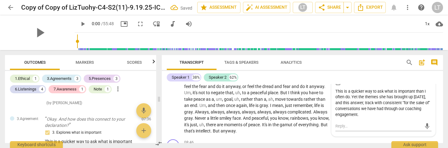
click at [133, 63] on span "Scores" at bounding box center [134, 62] width 15 height 5
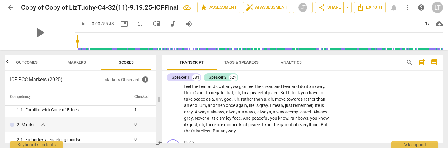
scroll to position [0, 0]
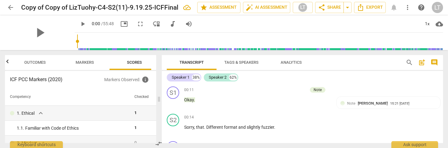
scroll to position [1182, 0]
